Goal: Information Seeking & Learning: Learn about a topic

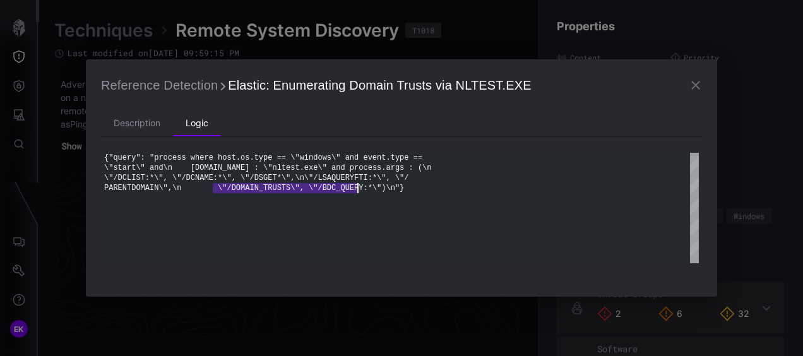
scroll to position [2765, 717]
click at [697, 83] on icon "button" at bounding box center [695, 85] width 9 height 9
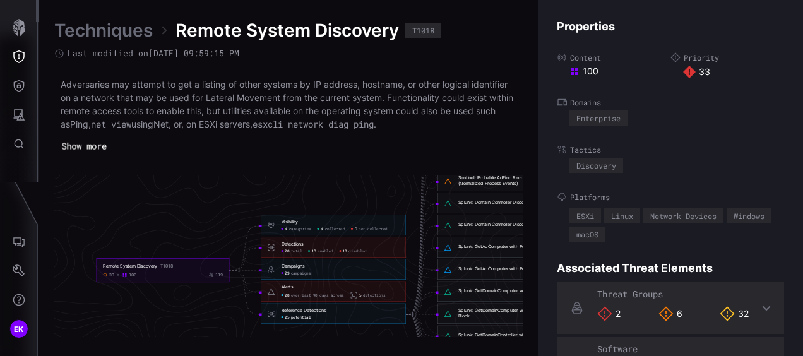
scroll to position [2702, 660]
click at [351, 252] on span "disabled" at bounding box center [359, 251] width 18 height 5
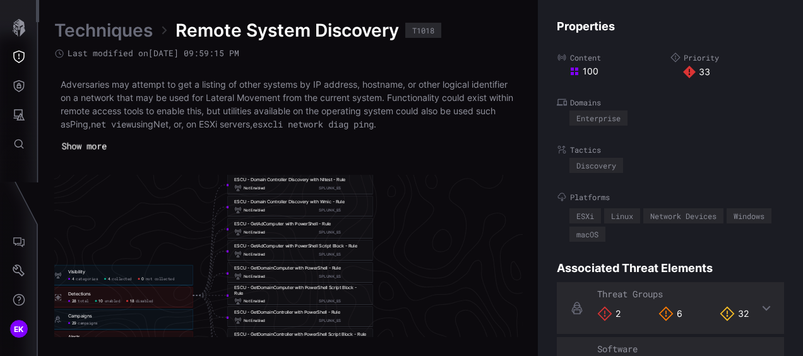
scroll to position [2702, 873]
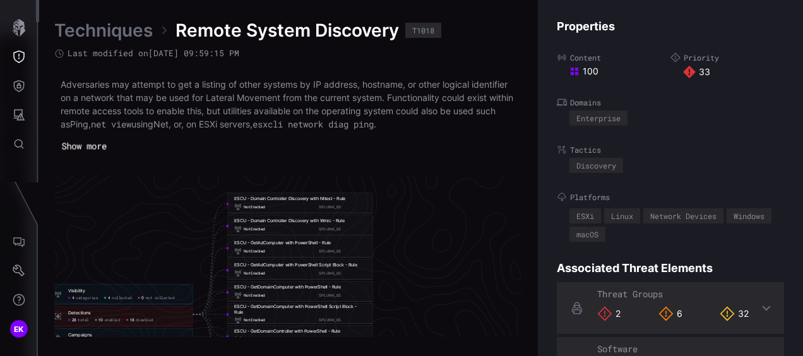
click at [298, 225] on div "Not Enabled SPLUNK_ES" at bounding box center [300, 229] width 132 height 8
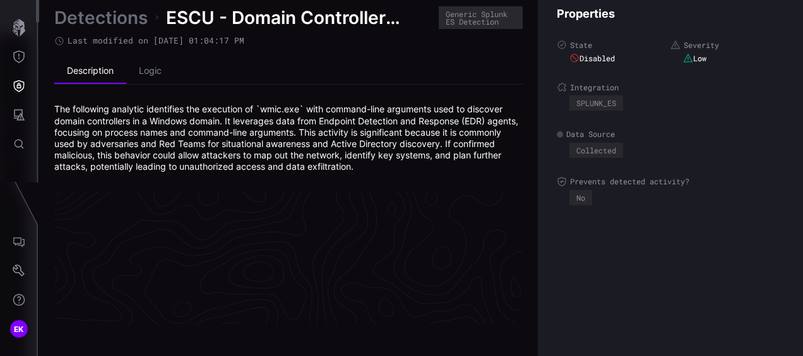
scroll to position [2780, 717]
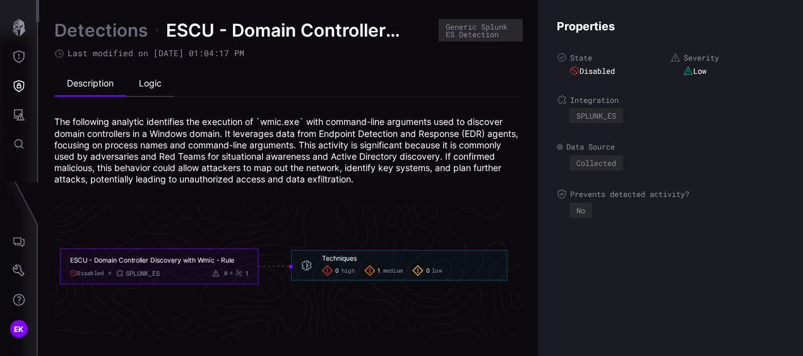
click at [148, 79] on li "Logic" at bounding box center [150, 83] width 48 height 25
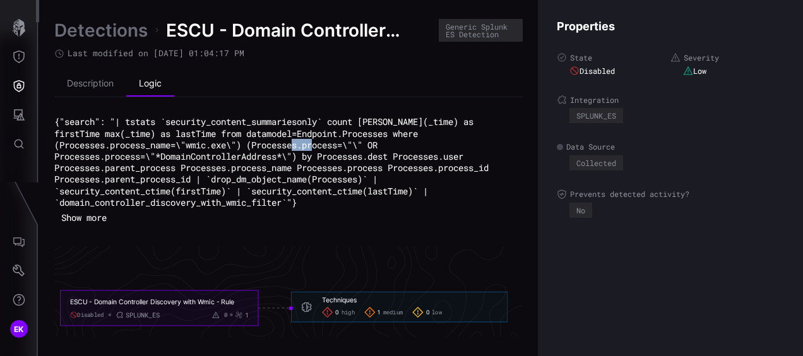
drag, startPoint x: 357, startPoint y: 143, endPoint x: 380, endPoint y: 148, distance: 23.8
click at [380, 148] on code "{"search": "| tstats `security_content_summariesonly` count min(_time) as first…" at bounding box center [274, 162] width 440 height 92
drag, startPoint x: 380, startPoint y: 148, endPoint x: 335, endPoint y: 152, distance: 45.0
click at [335, 152] on code "{"search": "| tstats `security_content_summariesonly` count min(_time) as first…" at bounding box center [274, 162] width 440 height 92
drag, startPoint x: 154, startPoint y: 155, endPoint x: 290, endPoint y: 160, distance: 136.5
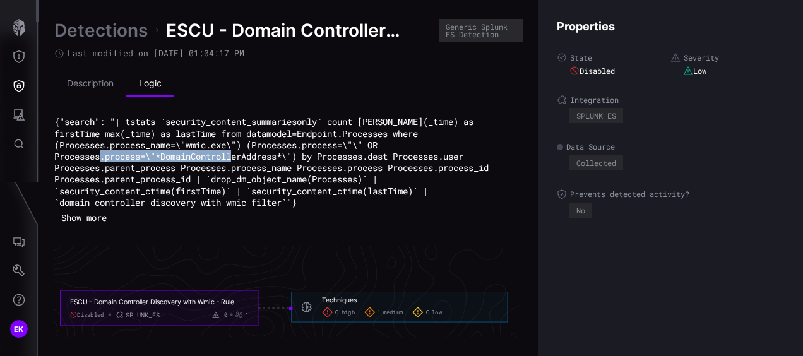
click at [290, 160] on code "{"search": "| tstats `security_content_summariesonly` count min(_time) as first…" at bounding box center [274, 162] width 440 height 92
copy code ""*DomainControllerAddress*"
click at [385, 312] on span "medium" at bounding box center [393, 313] width 20 height 8
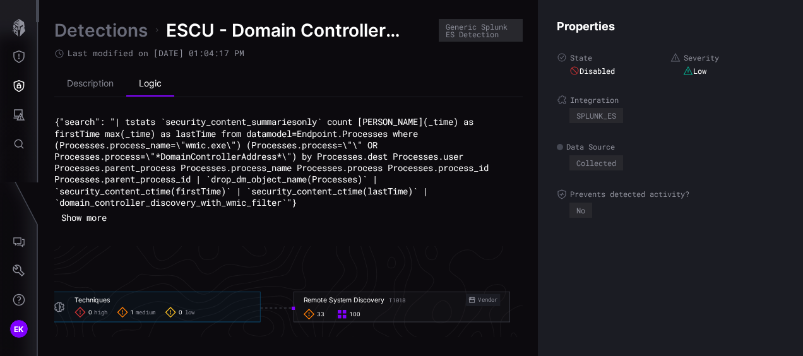
scroll to position [2780, 853]
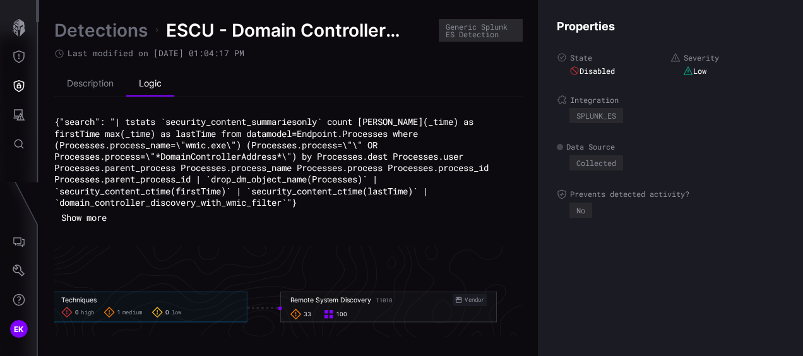
click at [377, 313] on div "33 100" at bounding box center [388, 314] width 197 height 11
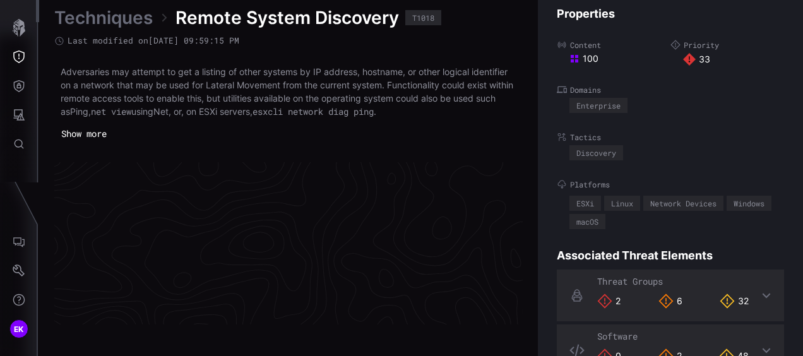
scroll to position [2765, 717]
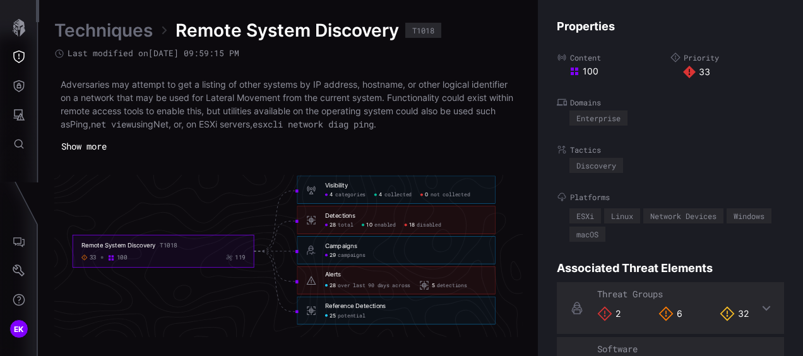
click at [417, 223] on span "disabled" at bounding box center [429, 225] width 24 height 7
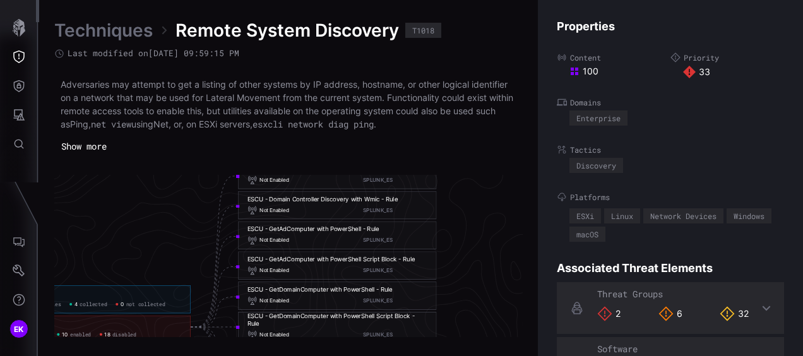
scroll to position [2664, 899]
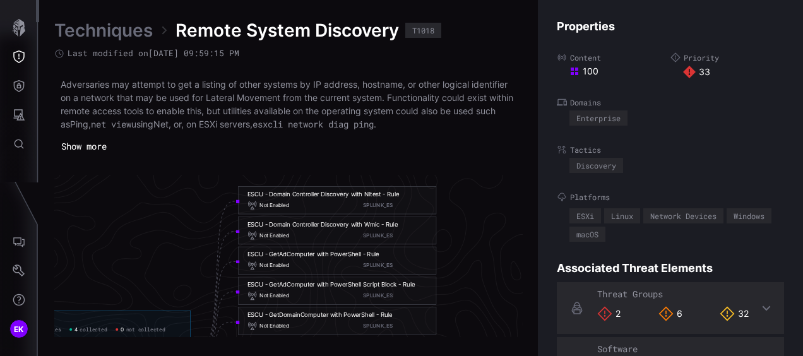
click at [390, 232] on div "SPLUNK_ES" at bounding box center [395, 235] width 64 height 7
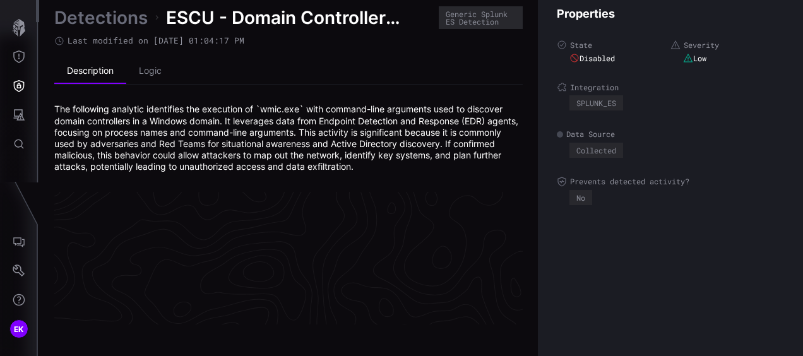
scroll to position [2780, 717]
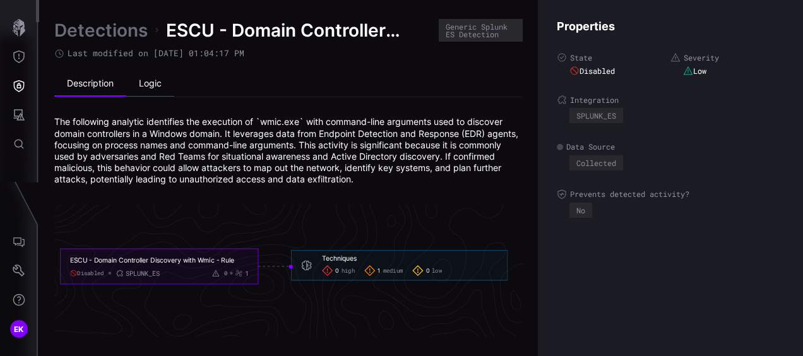
click at [138, 82] on li "Logic" at bounding box center [150, 83] width 48 height 25
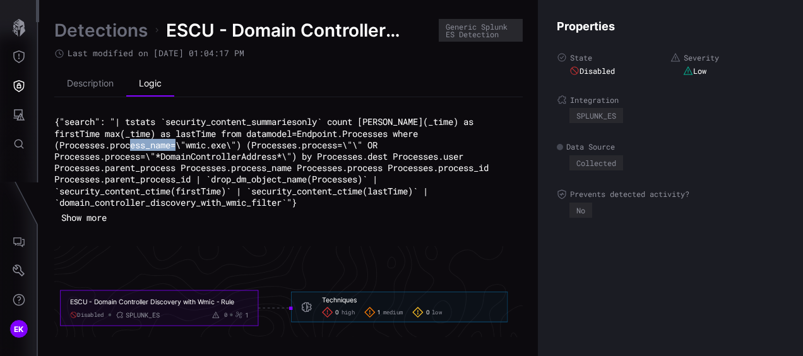
drag, startPoint x: 189, startPoint y: 142, endPoint x: 232, endPoint y: 142, distance: 42.9
click at [232, 142] on code "{"search": "| tstats `security_content_summariesonly` count min(_time) as first…" at bounding box center [274, 162] width 440 height 92
copy code ""wmic.exe"
drag, startPoint x: 159, startPoint y: 154, endPoint x: 292, endPoint y: 155, distance: 133.2
click at [292, 155] on code "{"search": "| tstats `security_content_summariesonly` count min(_time) as first…" at bounding box center [274, 162] width 440 height 92
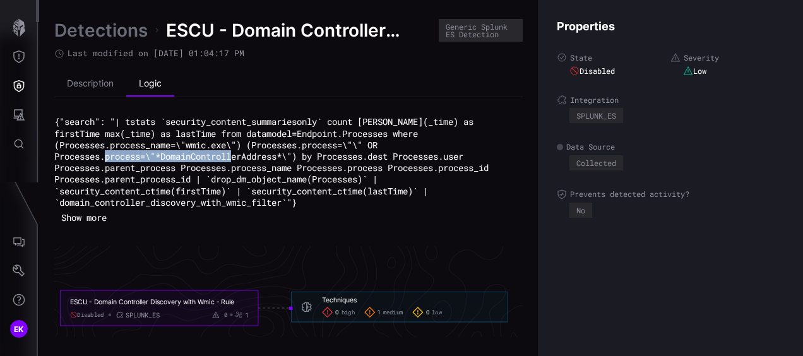
copy code "*DomainControllerAddress*"
click at [314, 32] on span "ESCU - Domain Controller Discovery with Wmic - Rule" at bounding box center [299, 30] width 266 height 23
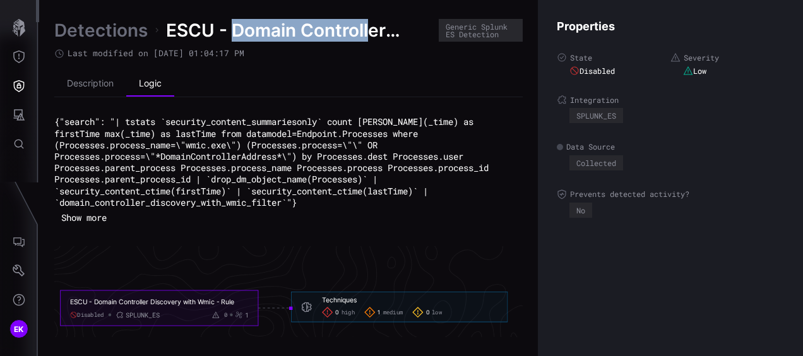
drag, startPoint x: 232, startPoint y: 28, endPoint x: 370, endPoint y: 25, distance: 137.7
click at [370, 25] on span "ESCU - Domain Controller Discovery with Wmic - Rule" at bounding box center [299, 30] width 266 height 23
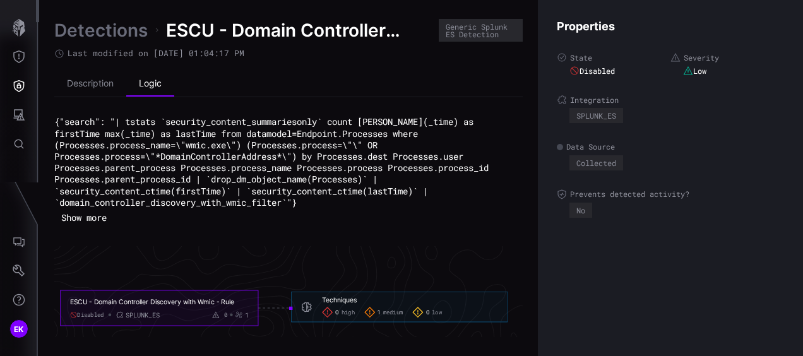
drag, startPoint x: 370, startPoint y: 25, endPoint x: 349, endPoint y: 51, distance: 33.2
click at [349, 51] on div "Last modified on 10/06/25 01:04:17 PM" at bounding box center [288, 53] width 469 height 11
click at [105, 83] on li "Description" at bounding box center [90, 83] width 72 height 25
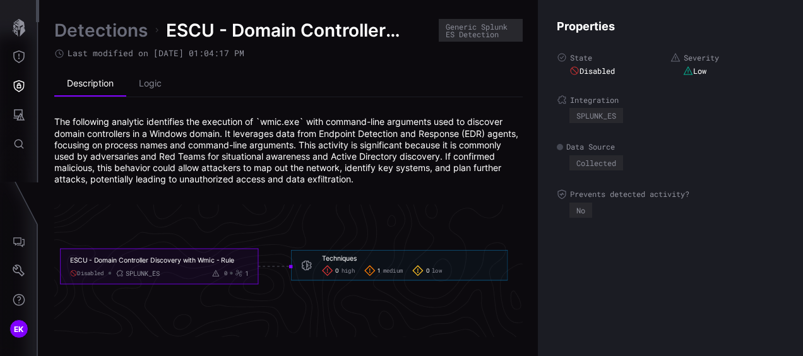
drag, startPoint x: 92, startPoint y: 259, endPoint x: 217, endPoint y: 258, distance: 124.4
click at [217, 258] on div "ESCU - Domain Controller Discovery with Wmic - Rule" at bounding box center [152, 260] width 165 height 9
copy div "Domain Controller Discovery with Wmic"
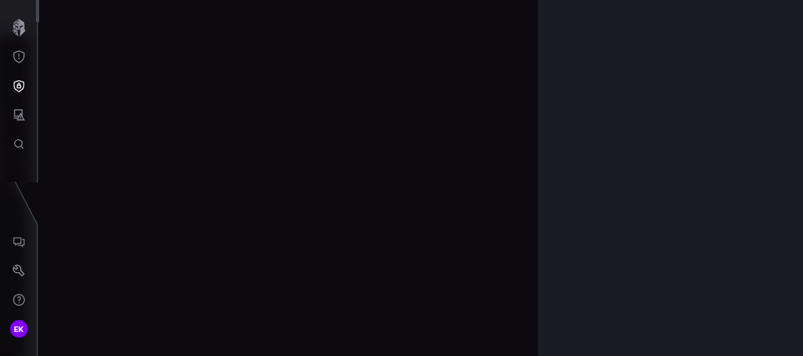
scroll to position [2780, 717]
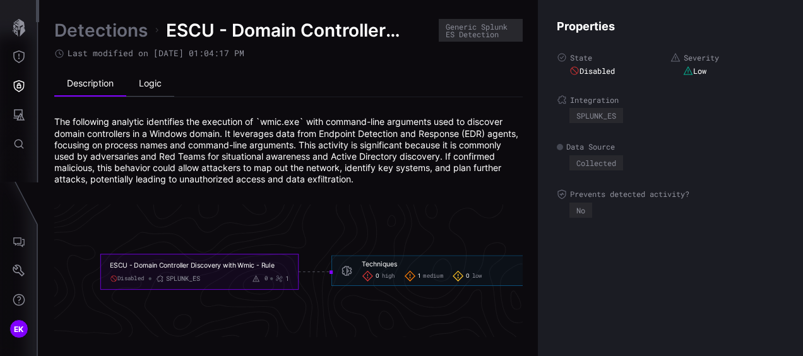
click at [141, 83] on li "Logic" at bounding box center [150, 83] width 48 height 25
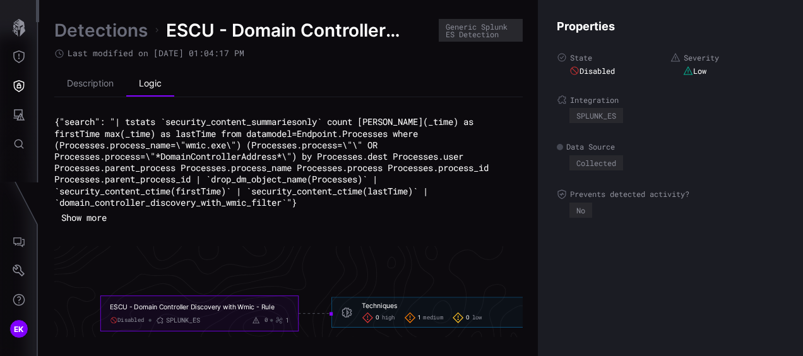
click at [172, 32] on span "ESCU - Domain Controller Discovery with Wmic - Rule" at bounding box center [299, 30] width 266 height 23
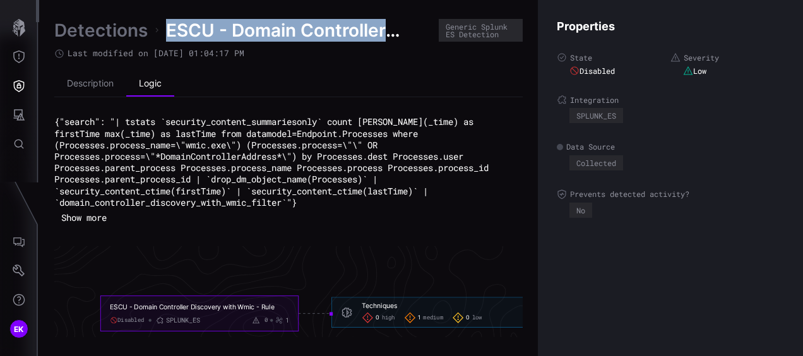
drag, startPoint x: 170, startPoint y: 30, endPoint x: 433, endPoint y: 39, distance: 263.5
click at [433, 39] on div "Detections ESCU - Domain Controller Discovery with Wmic - Rule Generic Splunk E…" at bounding box center [288, 30] width 469 height 23
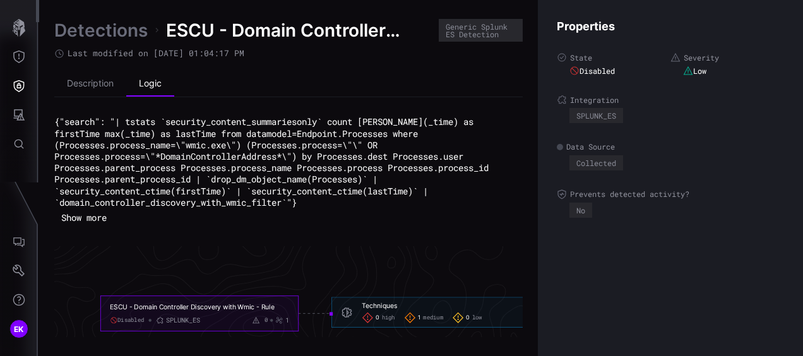
click at [119, 306] on div "ESCU - Domain Controller Discovery with Wmic - Rule" at bounding box center [192, 307] width 165 height 9
drag, startPoint x: 105, startPoint y: 307, endPoint x: 280, endPoint y: 306, distance: 174.9
click at [280, 306] on foreignobject "ESCU - Domain Controller Discovery with Wmic - Rule Disabled SPLUNK_ES 0 1" at bounding box center [199, 313] width 198 height 35
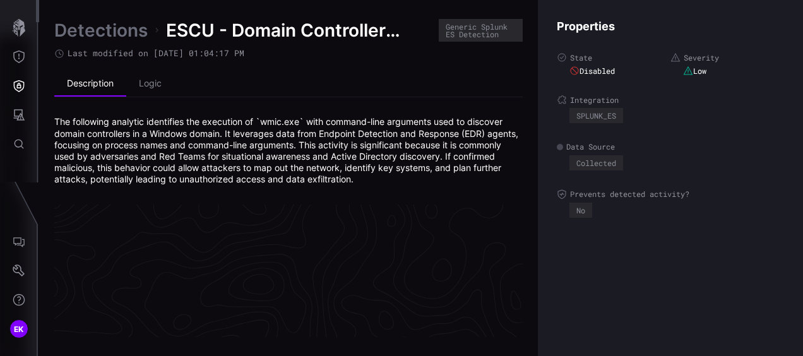
scroll to position [2780, 717]
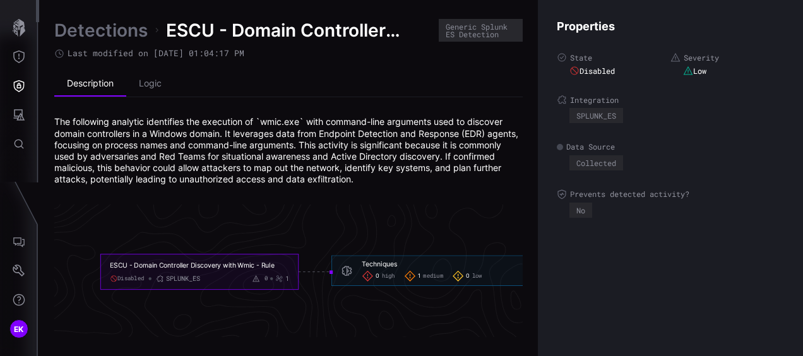
click at [99, 24] on link "Detections" at bounding box center [100, 30] width 93 height 23
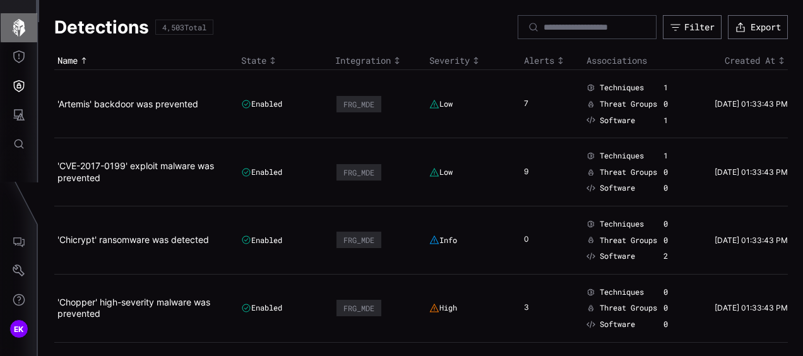
click at [17, 25] on icon "button" at bounding box center [19, 28] width 13 height 18
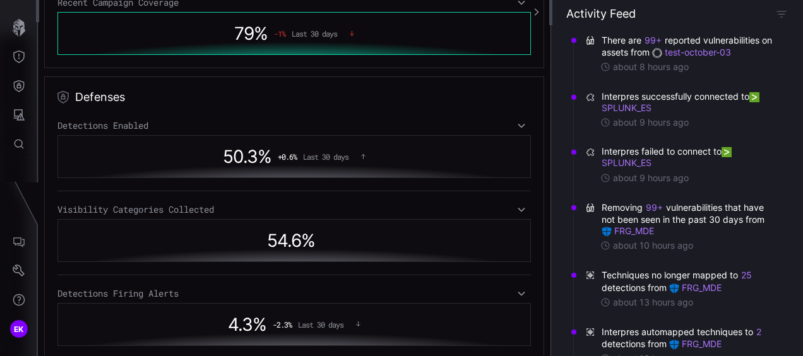
scroll to position [631, 0]
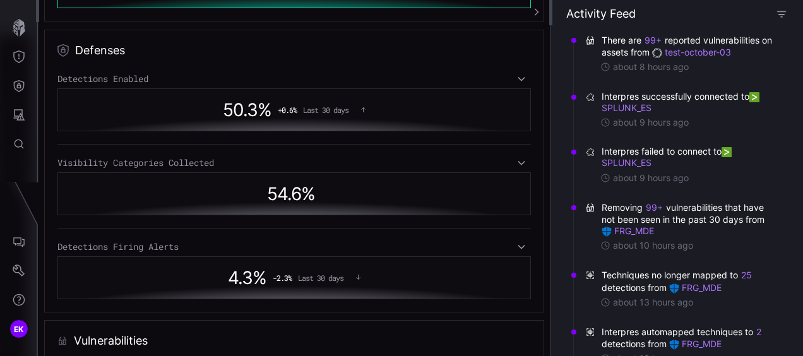
click at [782, 13] on icon "button" at bounding box center [782, 13] width 11 height 11
click at [540, 16] on button "button" at bounding box center [535, 12] width 20 height 24
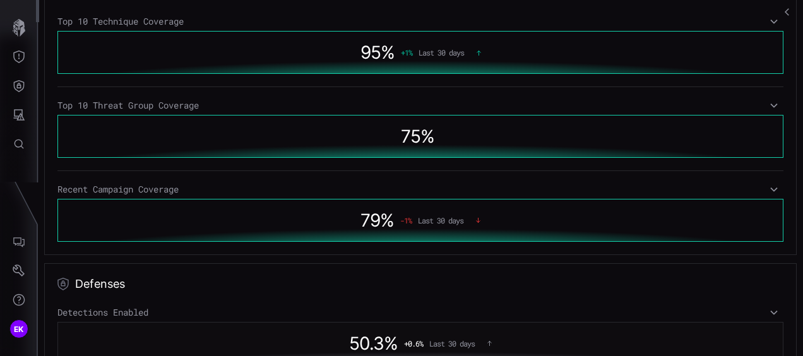
scroll to position [379, 0]
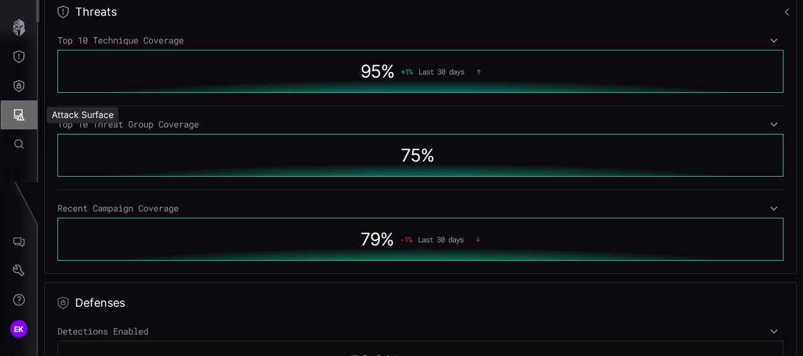
click at [17, 116] on icon "Attack Surface" at bounding box center [19, 114] width 11 height 11
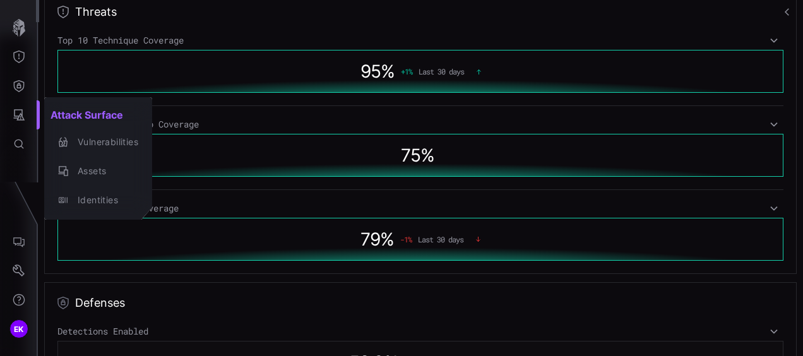
click at [19, 84] on div at bounding box center [401, 178] width 803 height 356
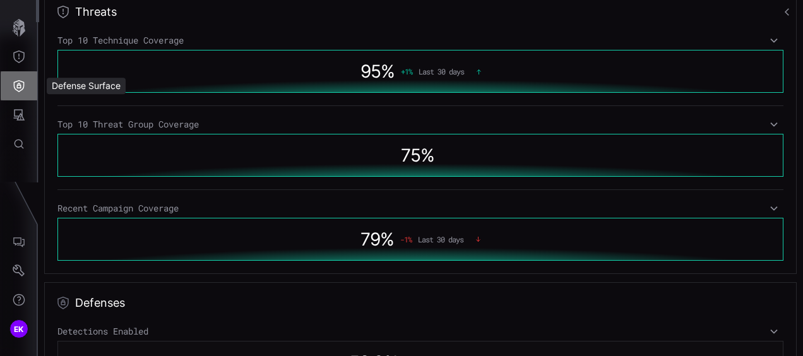
click at [19, 84] on icon "Defense Surface" at bounding box center [19, 86] width 13 height 13
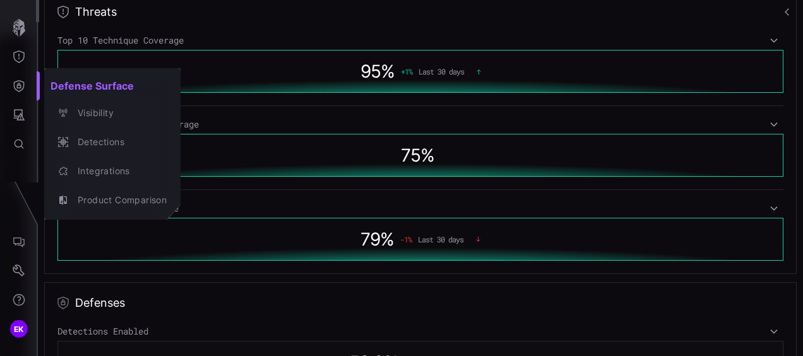
click at [19, 56] on div at bounding box center [401, 178] width 803 height 356
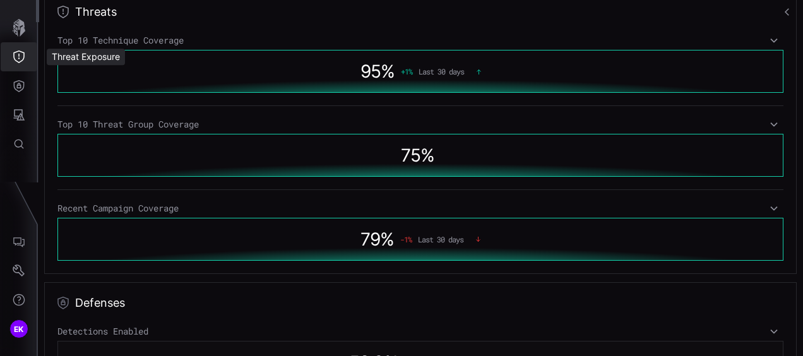
click at [18, 54] on icon "Threat Exposure" at bounding box center [19, 57] width 13 height 13
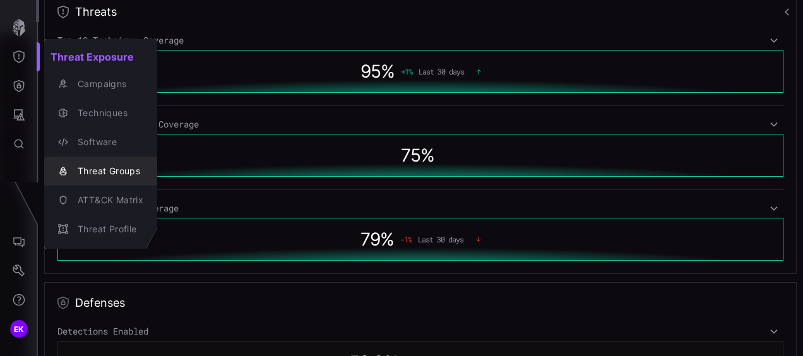
click at [87, 162] on div "Threat Groups" at bounding box center [100, 171] width 103 height 18
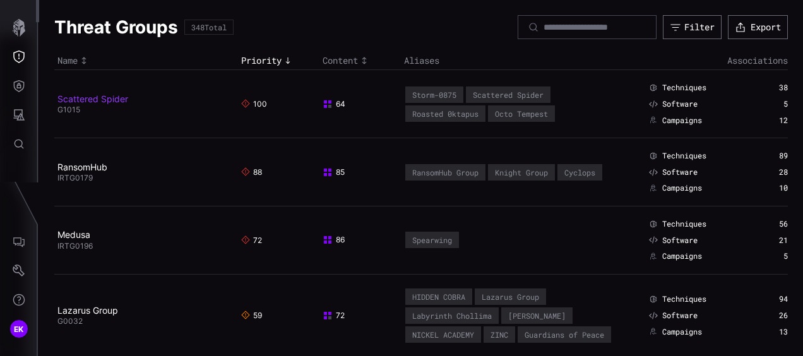
click at [104, 102] on link "Scattered Spider" at bounding box center [92, 98] width 71 height 11
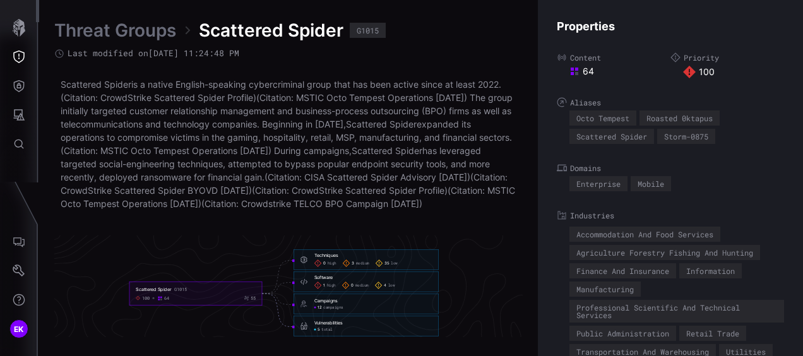
scroll to position [2803, 717]
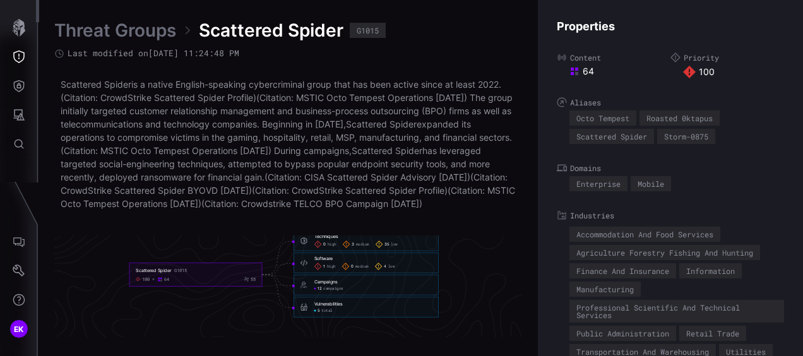
click at [388, 247] on span "35" at bounding box center [387, 244] width 5 height 5
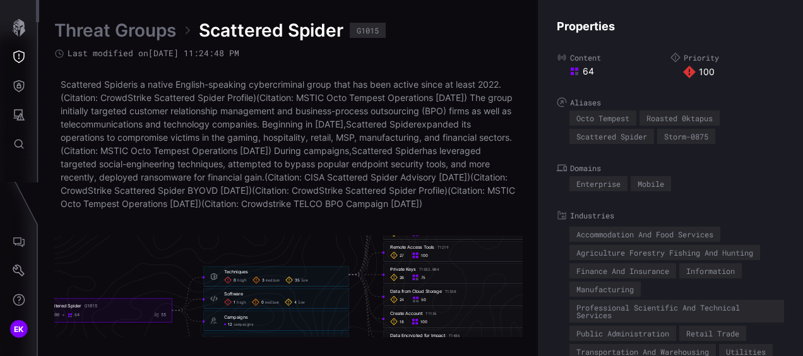
click at [272, 283] on span "medium" at bounding box center [272, 280] width 13 height 5
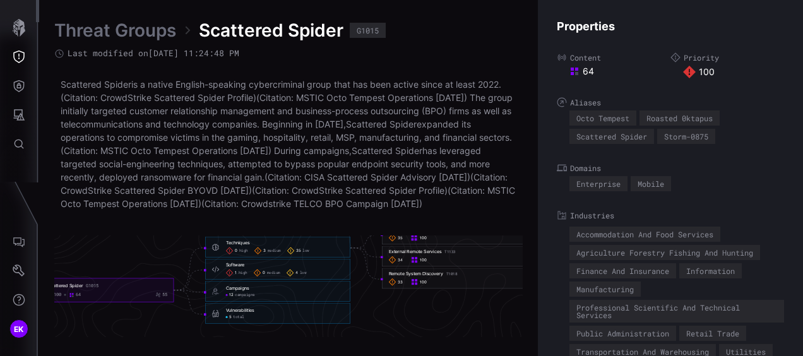
click at [433, 277] on div "Remote System Discovery T1018" at bounding box center [423, 274] width 69 height 6
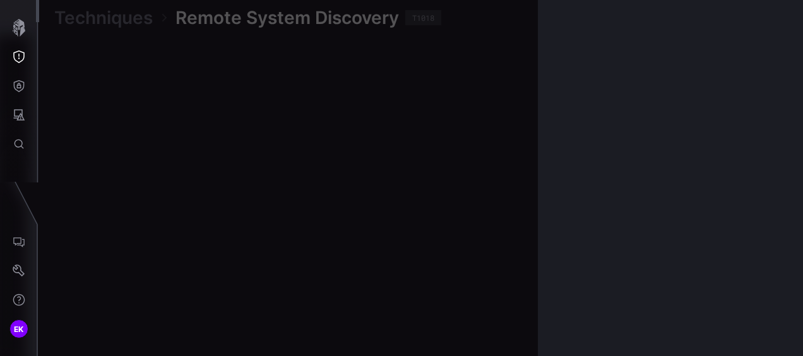
scroll to position [2765, 717]
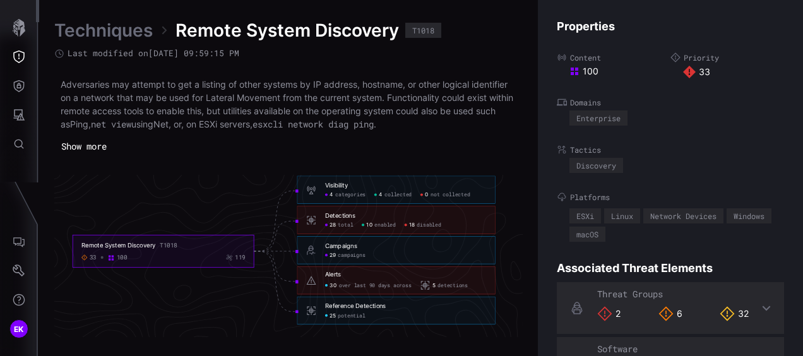
click at [409, 226] on span "18" at bounding box center [412, 225] width 6 height 7
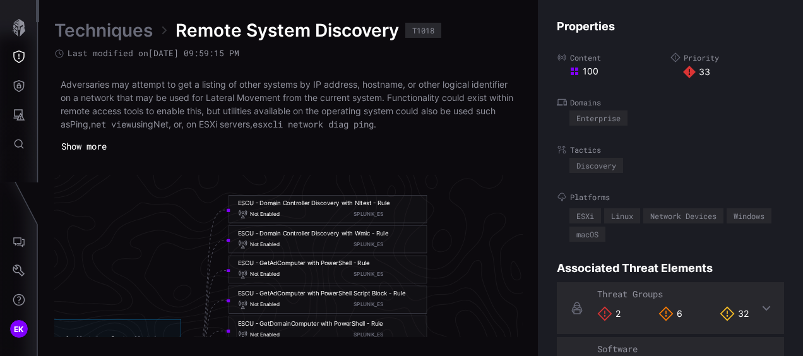
scroll to position [2639, 909]
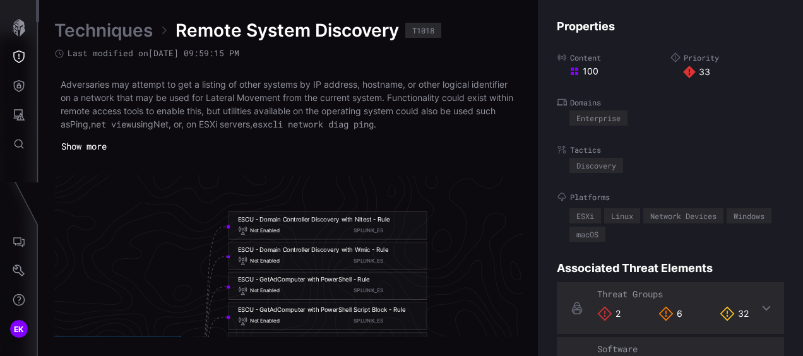
drag, startPoint x: 400, startPoint y: 246, endPoint x: 237, endPoint y: 248, distance: 162.9
click at [238, 248] on h6 "ESCU - Domain Controller Discovery with Wmic - Rule" at bounding box center [328, 250] width 181 height 8
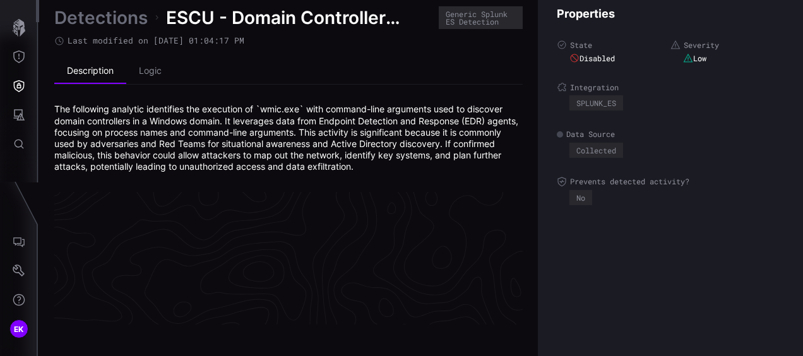
scroll to position [2780, 717]
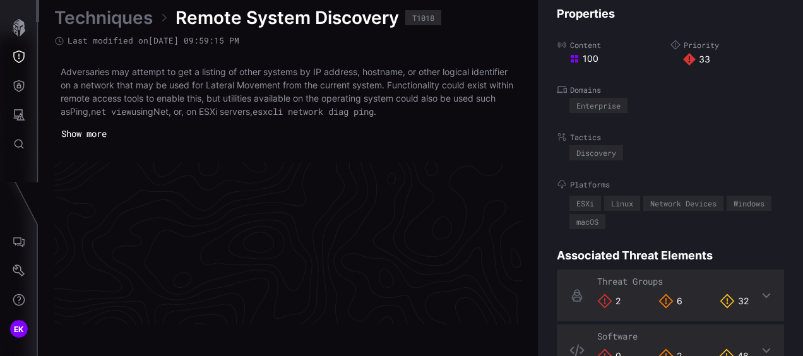
scroll to position [2765, 717]
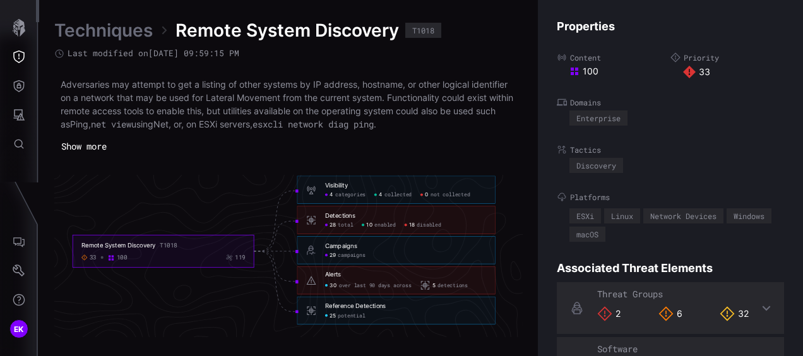
click at [414, 225] on span "18" at bounding box center [412, 225] width 6 height 7
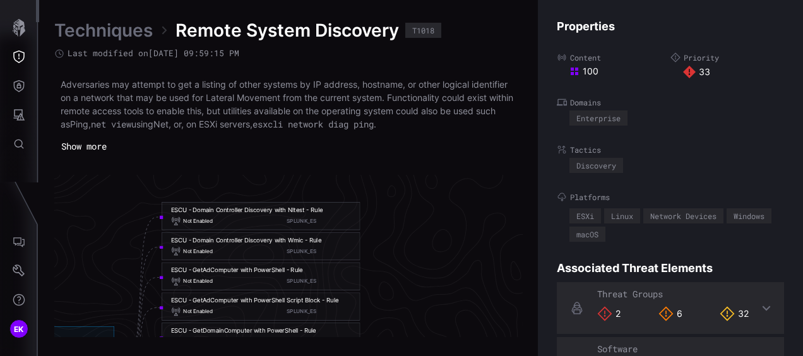
scroll to position [2639, 976]
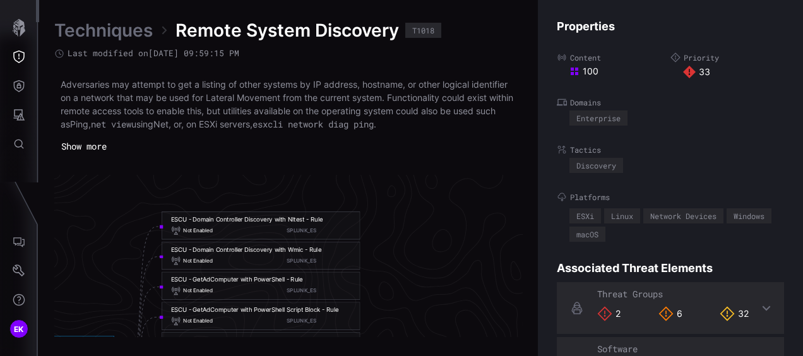
copy div "ESCU - Domain Controller Discovery with Wmic - Rule"
drag, startPoint x: 331, startPoint y: 248, endPoint x: 164, endPoint y: 247, distance: 166.7
click at [164, 247] on div "ESCU - Domain Controller Discovery with Wmic - Rule Not Enabled SPLUNK_ES" at bounding box center [261, 256] width 198 height 28
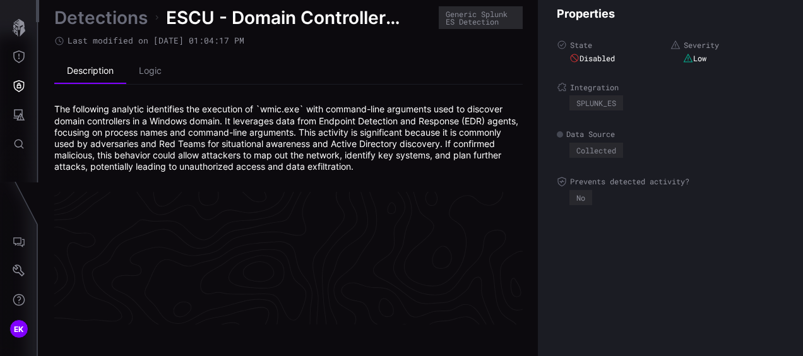
scroll to position [2780, 717]
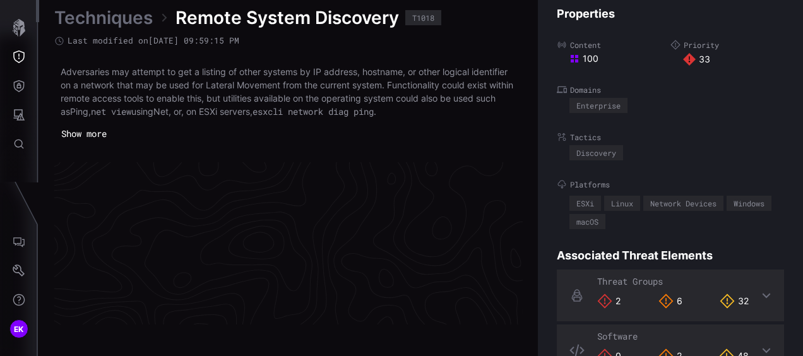
scroll to position [2765, 717]
